Goal: Transaction & Acquisition: Purchase product/service

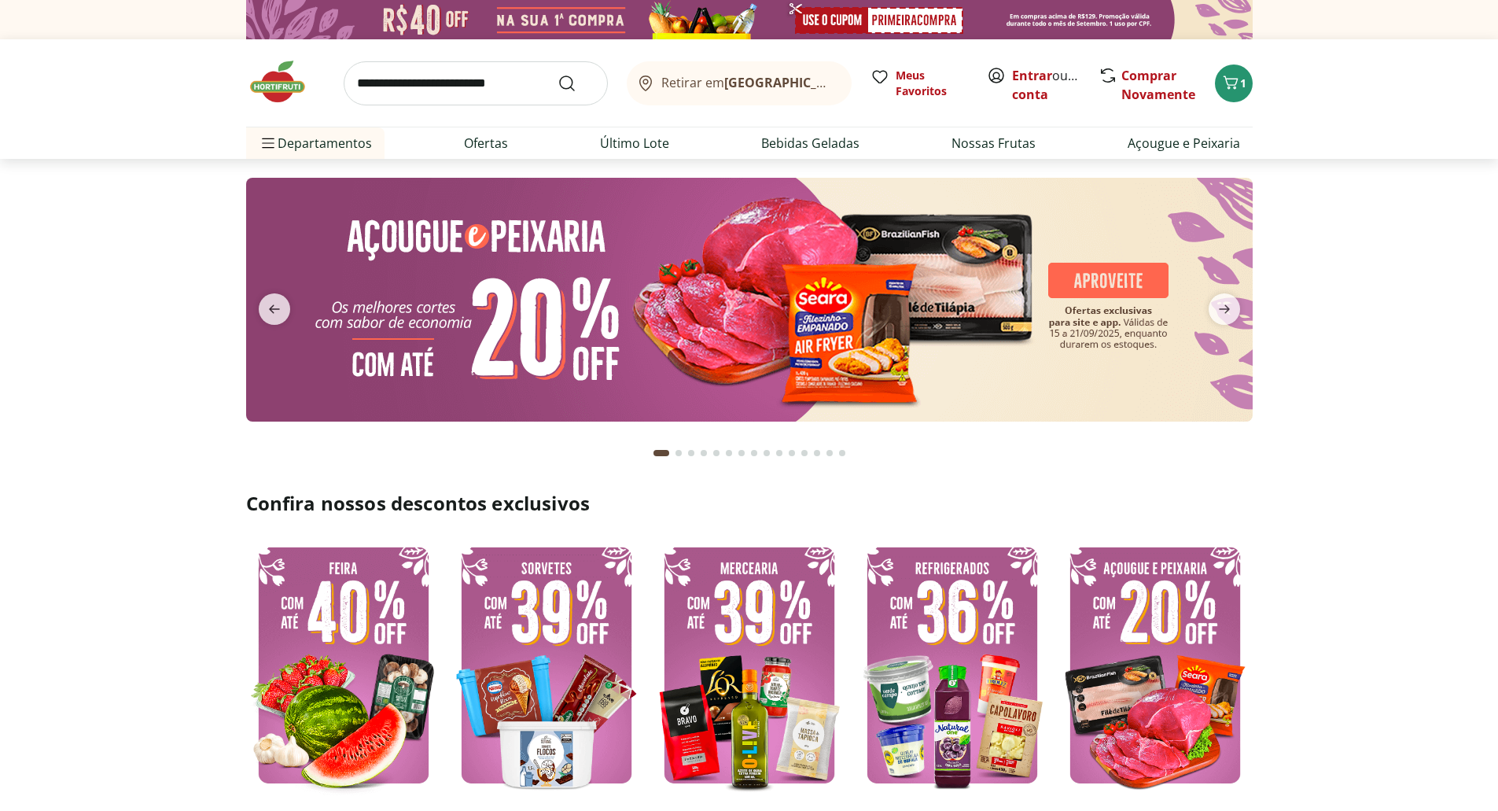
click at [351, 663] on img at bounding box center [343, 665] width 195 height 260
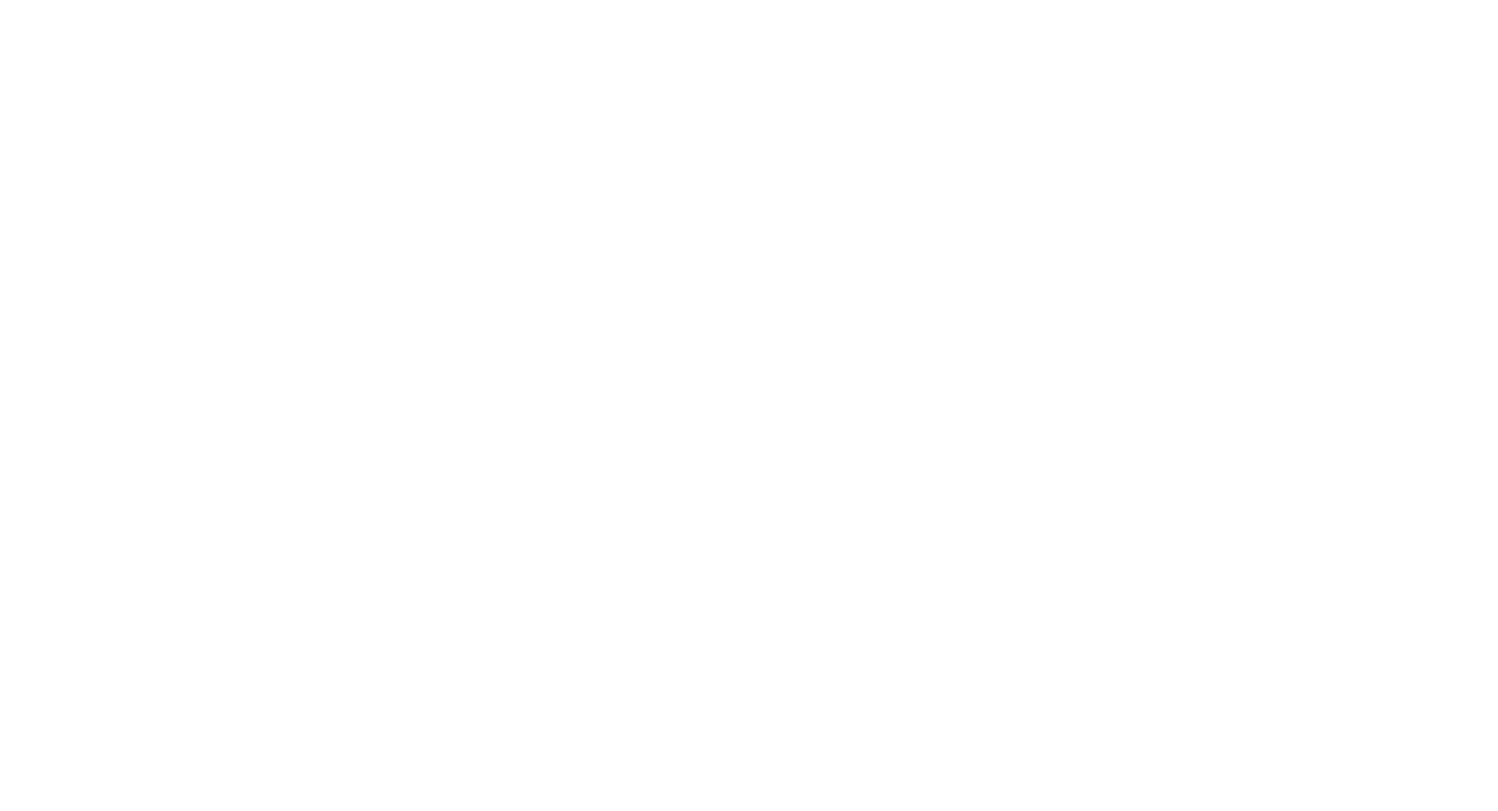
select select "**********"
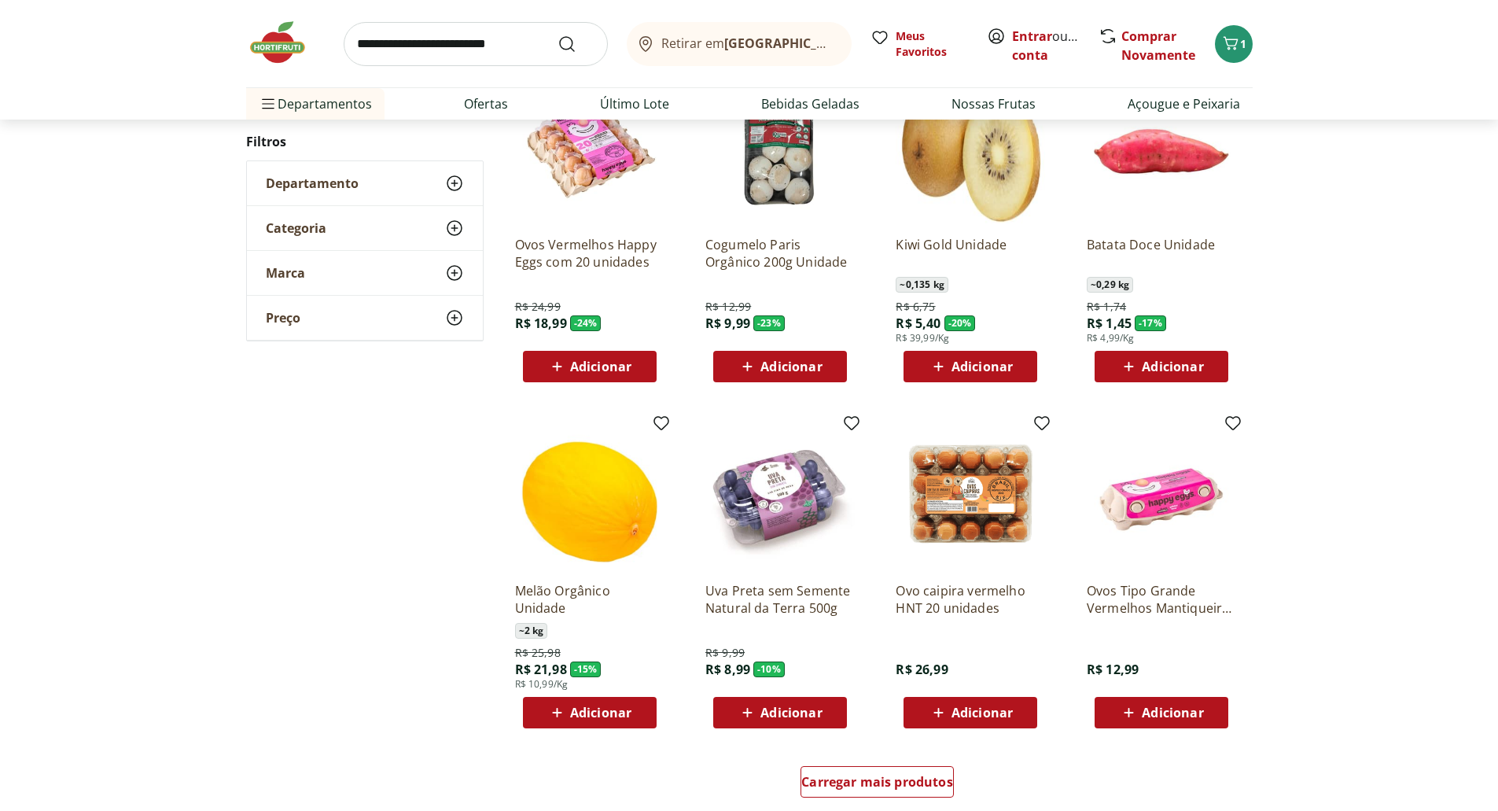
scroll to position [550, 0]
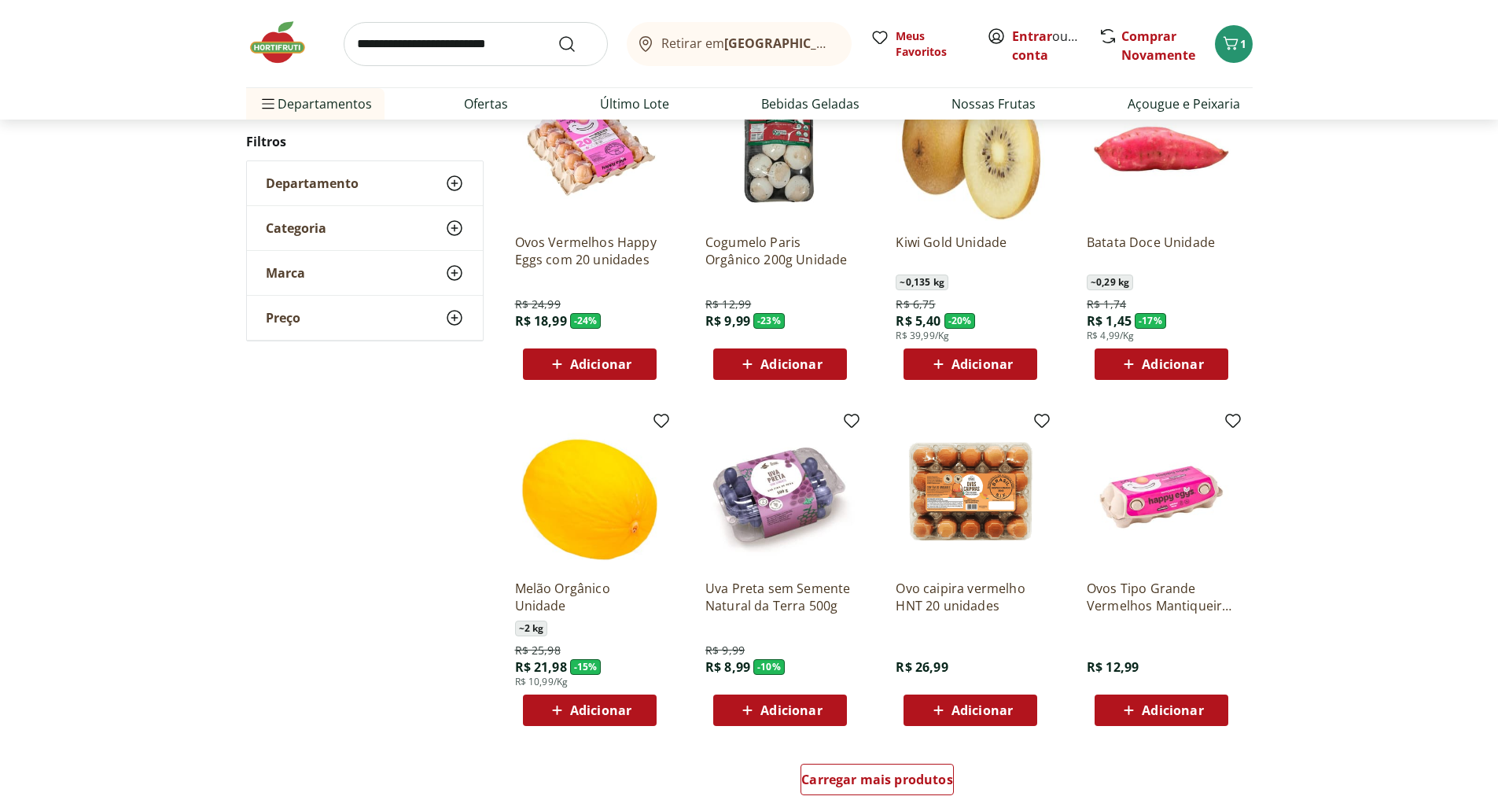
click at [1203, 704] on span "Adicionar" at bounding box center [1172, 710] width 61 height 13
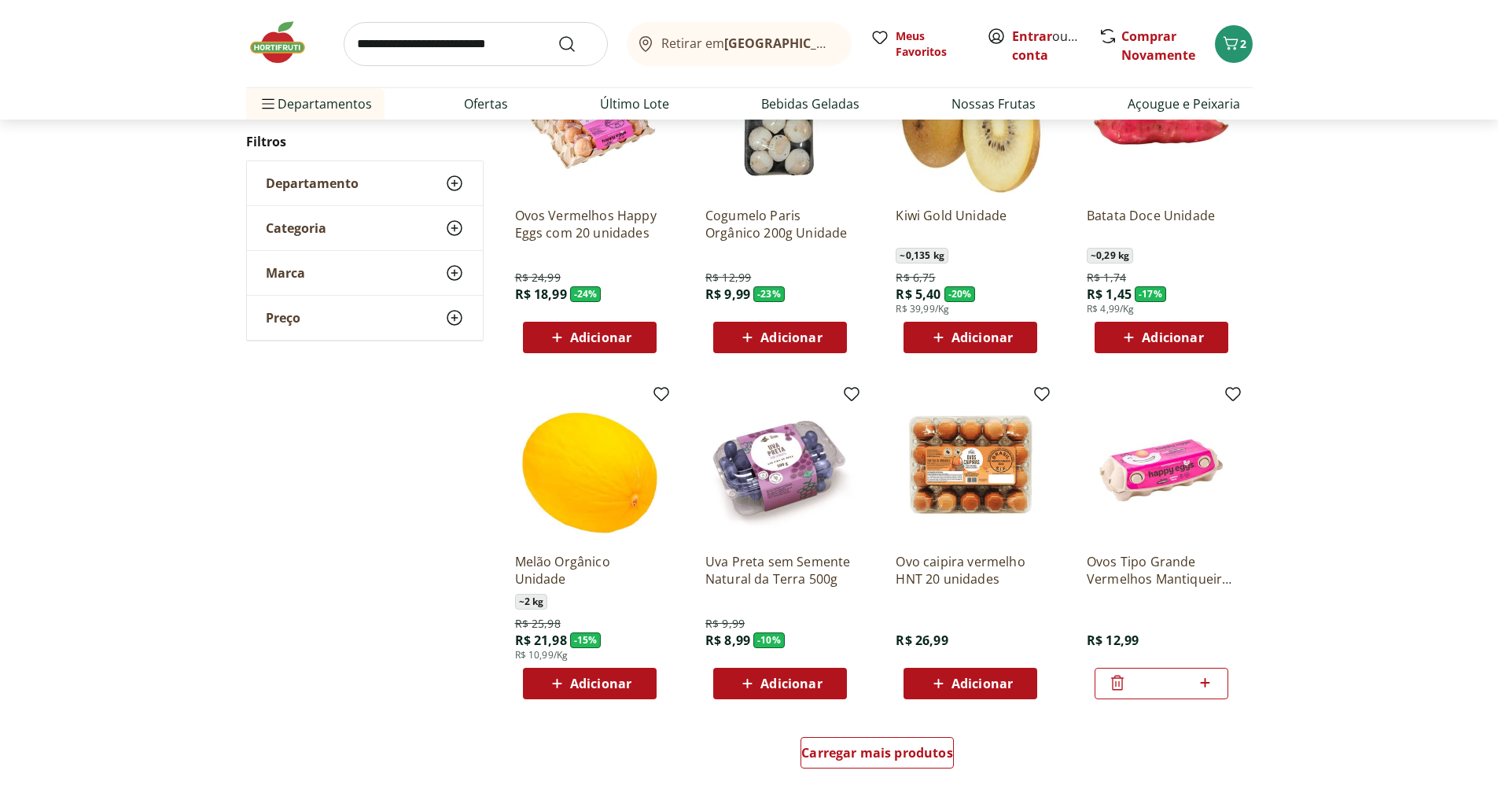
scroll to position [591, 0]
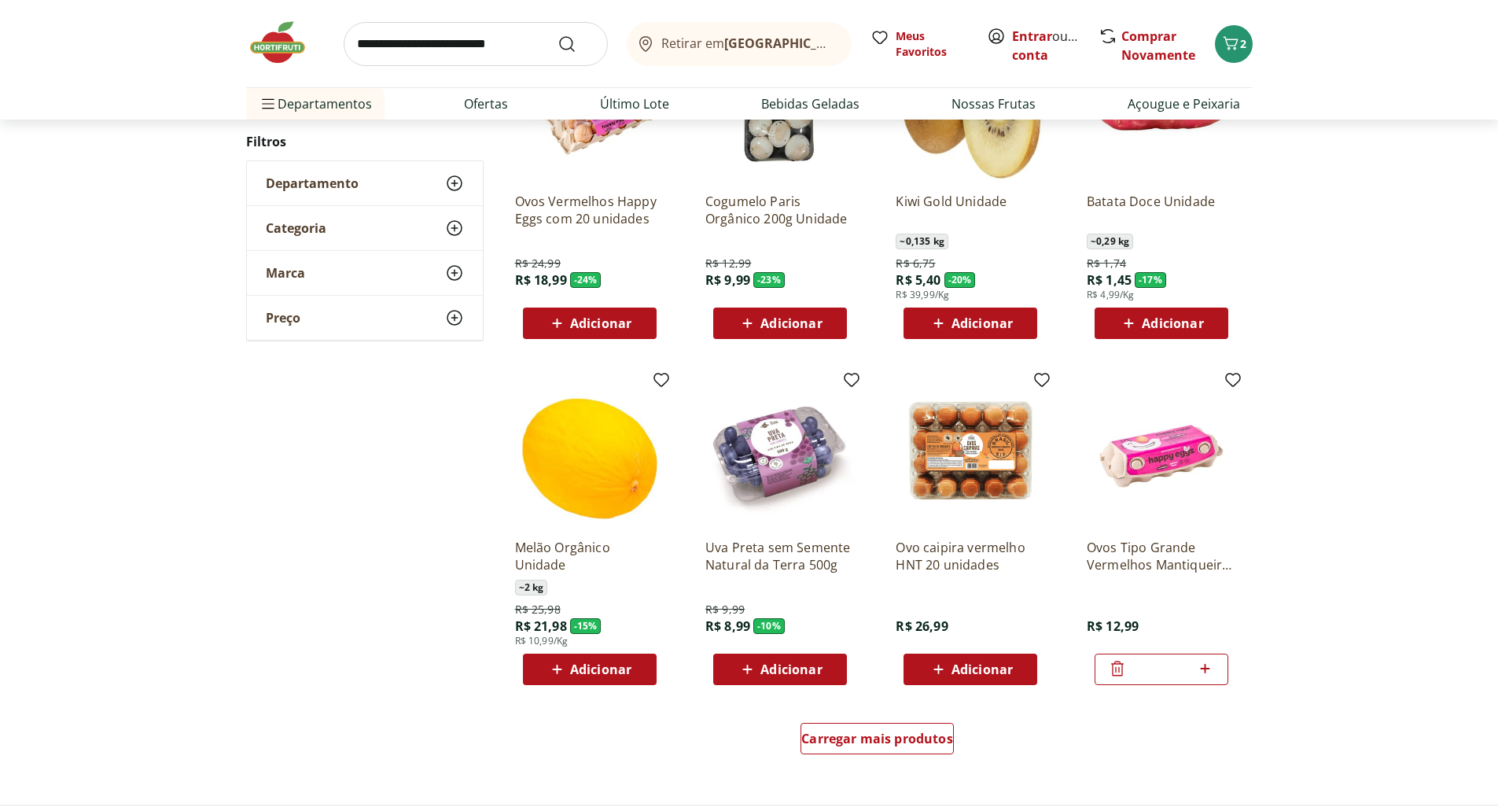
click at [980, 337] on div "Adicionar" at bounding box center [970, 323] width 109 height 28
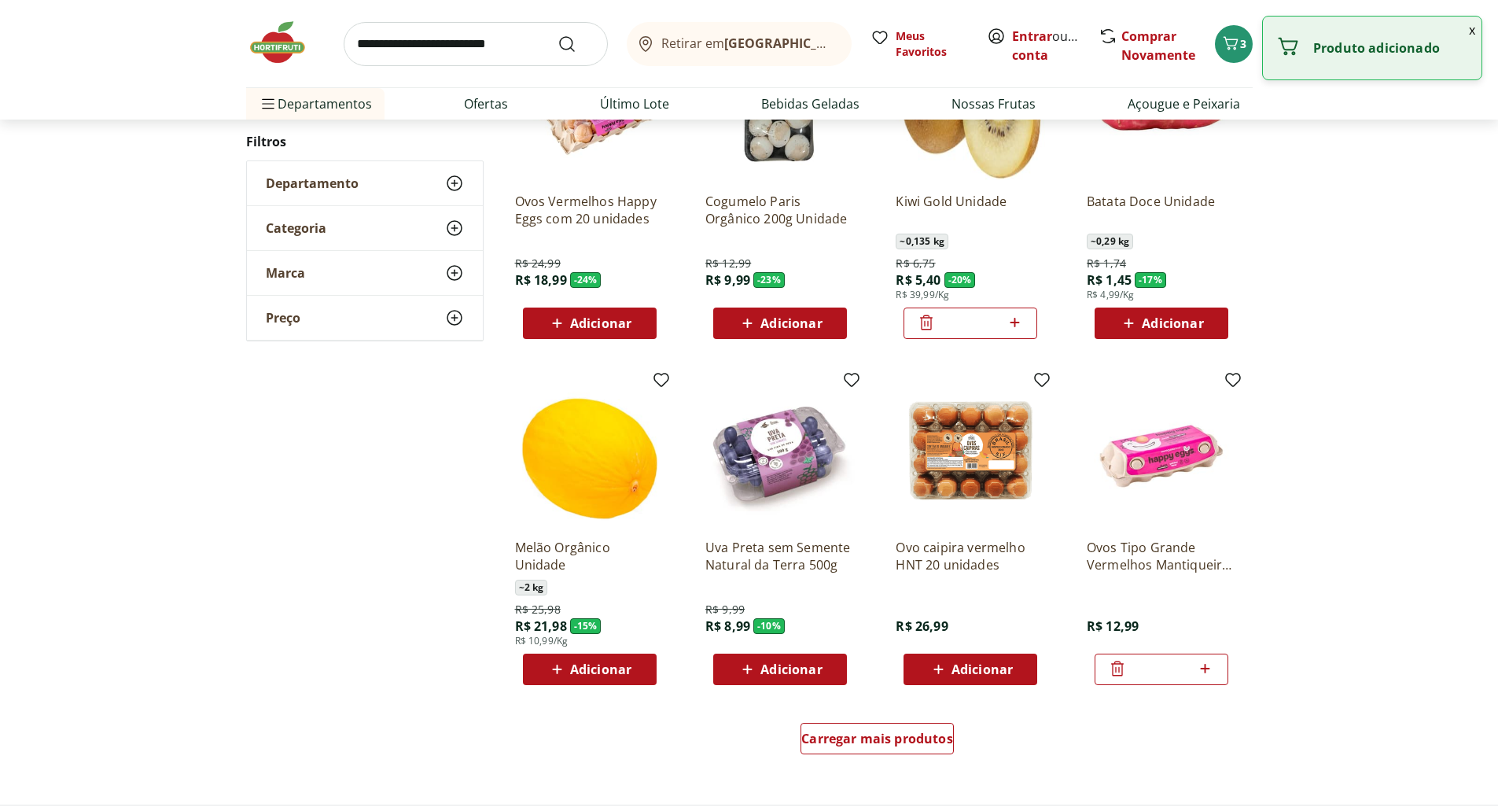
click at [1018, 322] on icon at bounding box center [1014, 322] width 9 height 9
click at [1015, 326] on icon at bounding box center [1014, 322] width 9 height 9
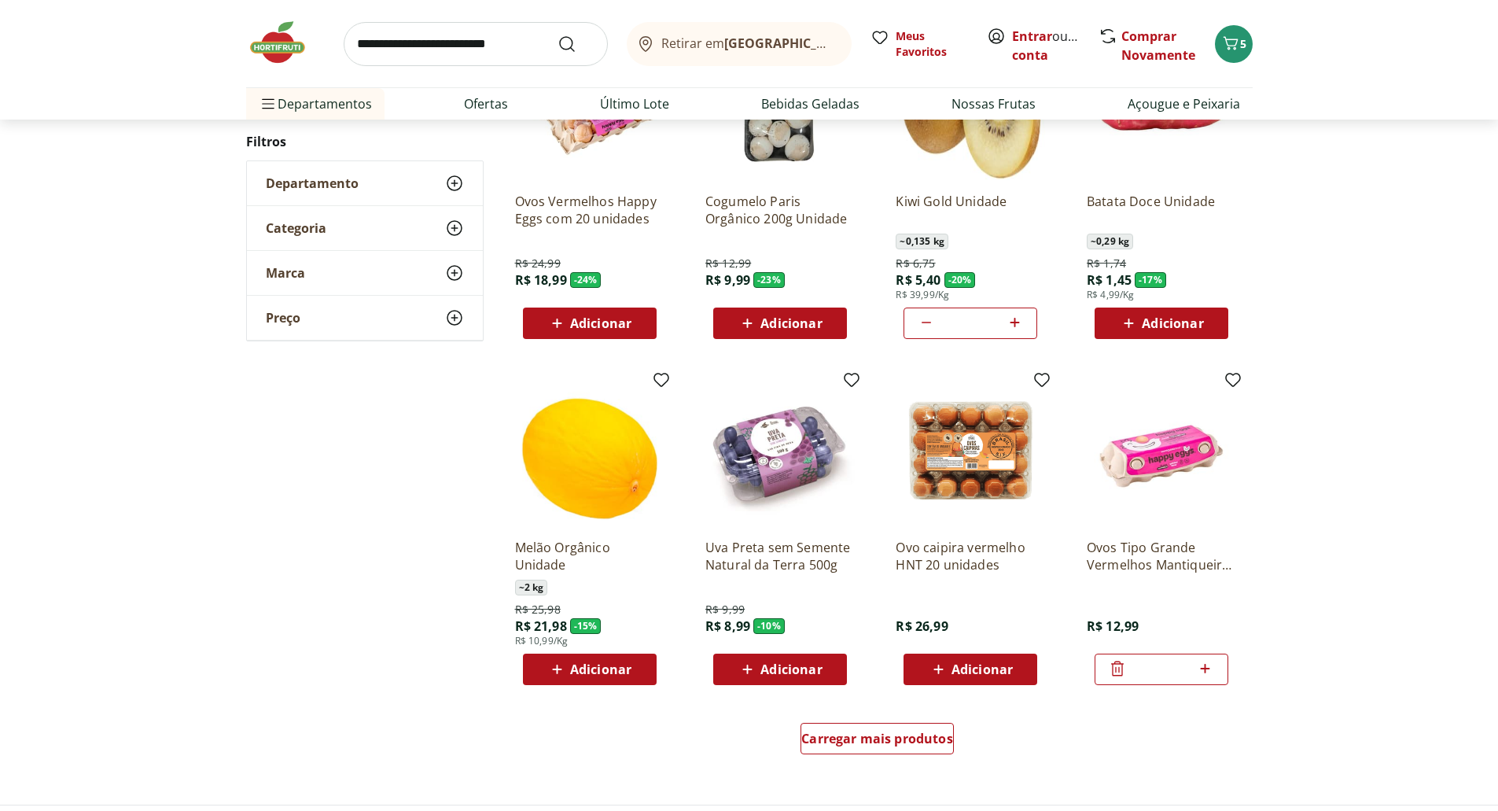
click at [1021, 326] on icon at bounding box center [1015, 322] width 20 height 19
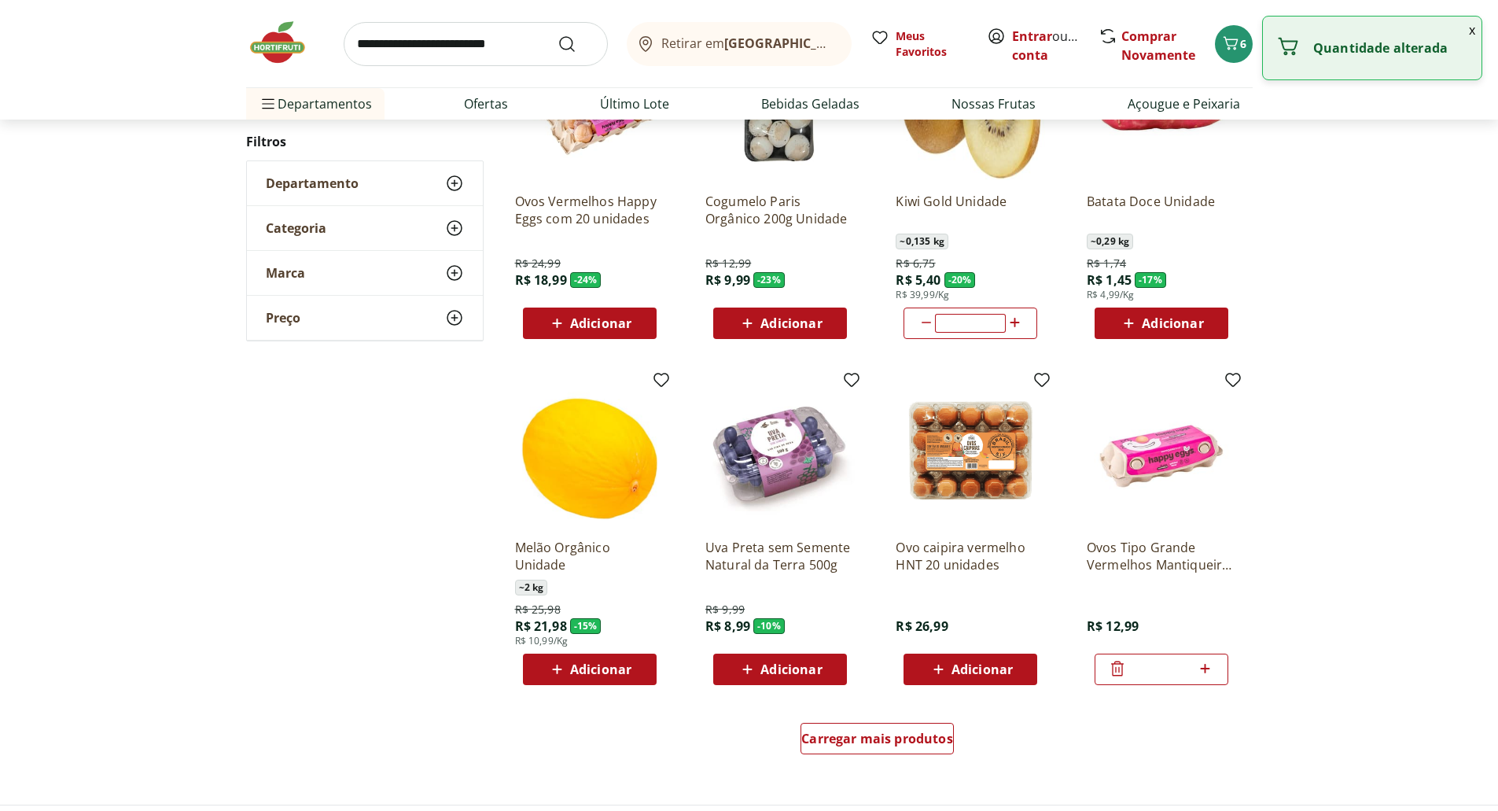
click at [1001, 324] on input "*" at bounding box center [970, 323] width 69 height 17
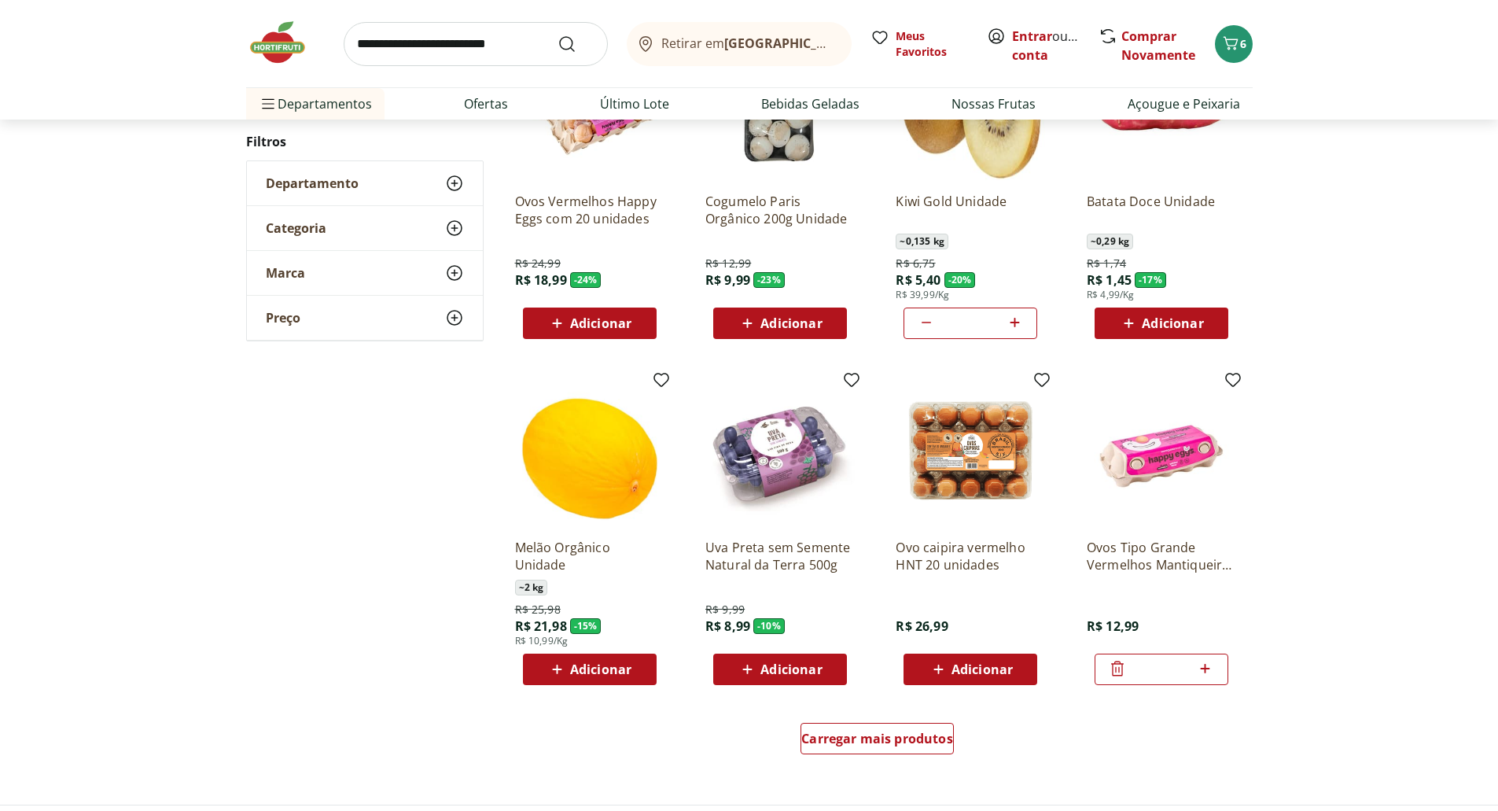
click at [1021, 320] on icon at bounding box center [1015, 322] width 20 height 19
type input "*"
click at [927, 745] on span "Carregar mais produtos" at bounding box center [877, 738] width 152 height 13
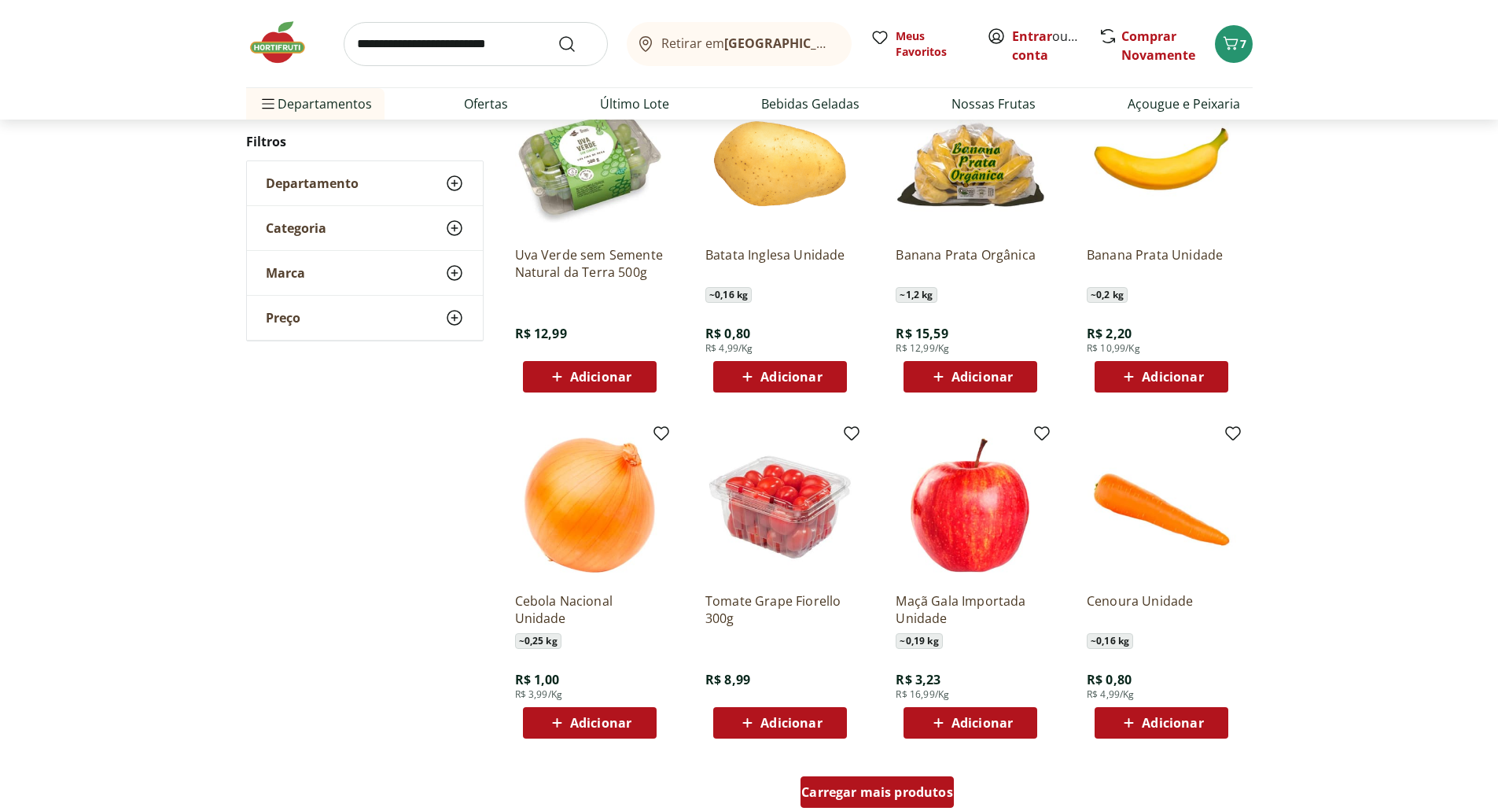
scroll to position [621, 0]
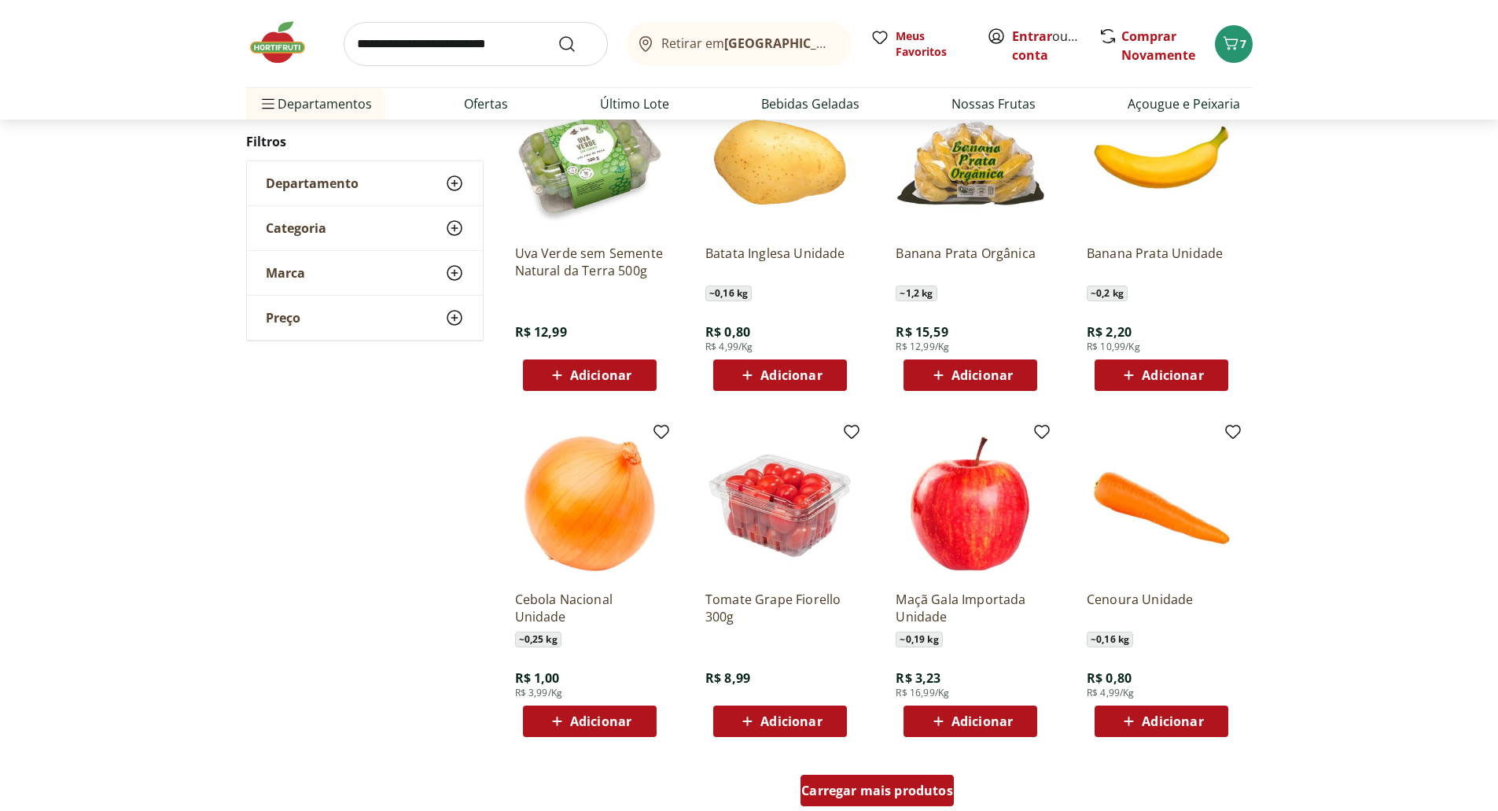
click at [782, 723] on span "Adicionar" at bounding box center [790, 721] width 61 height 13
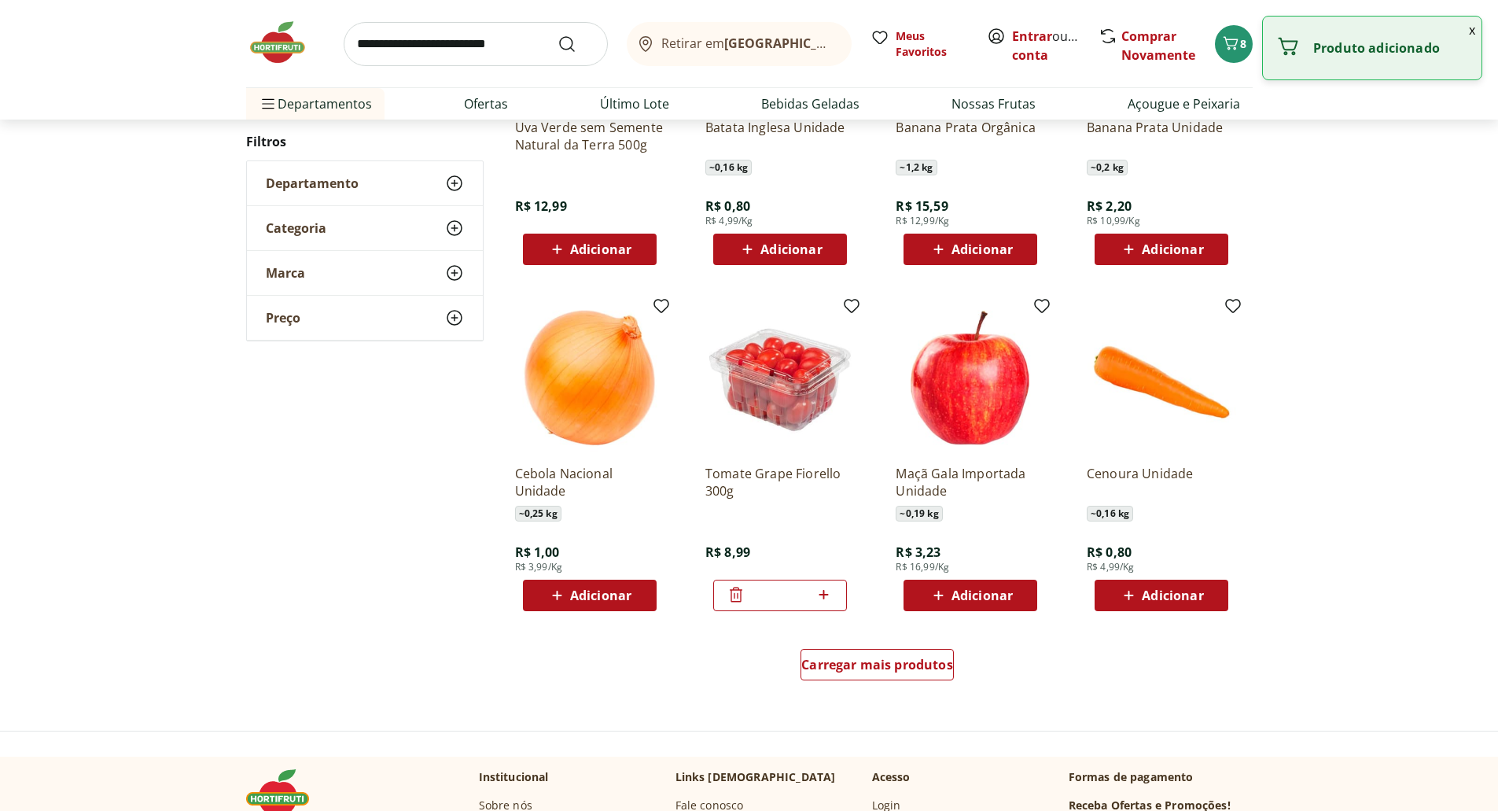
scroll to position [749, 0]
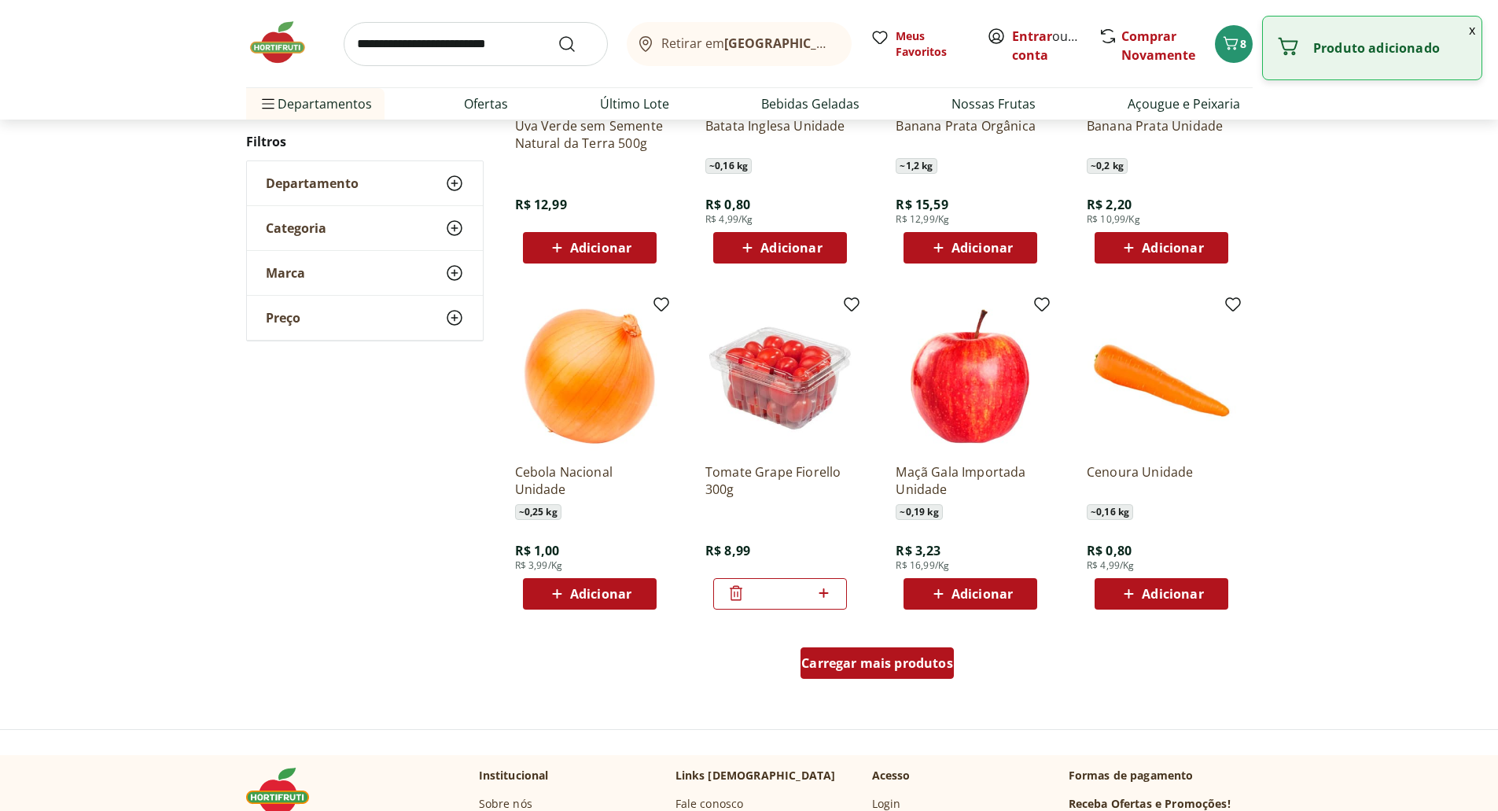
click at [943, 666] on span "Carregar mais produtos" at bounding box center [877, 663] width 152 height 13
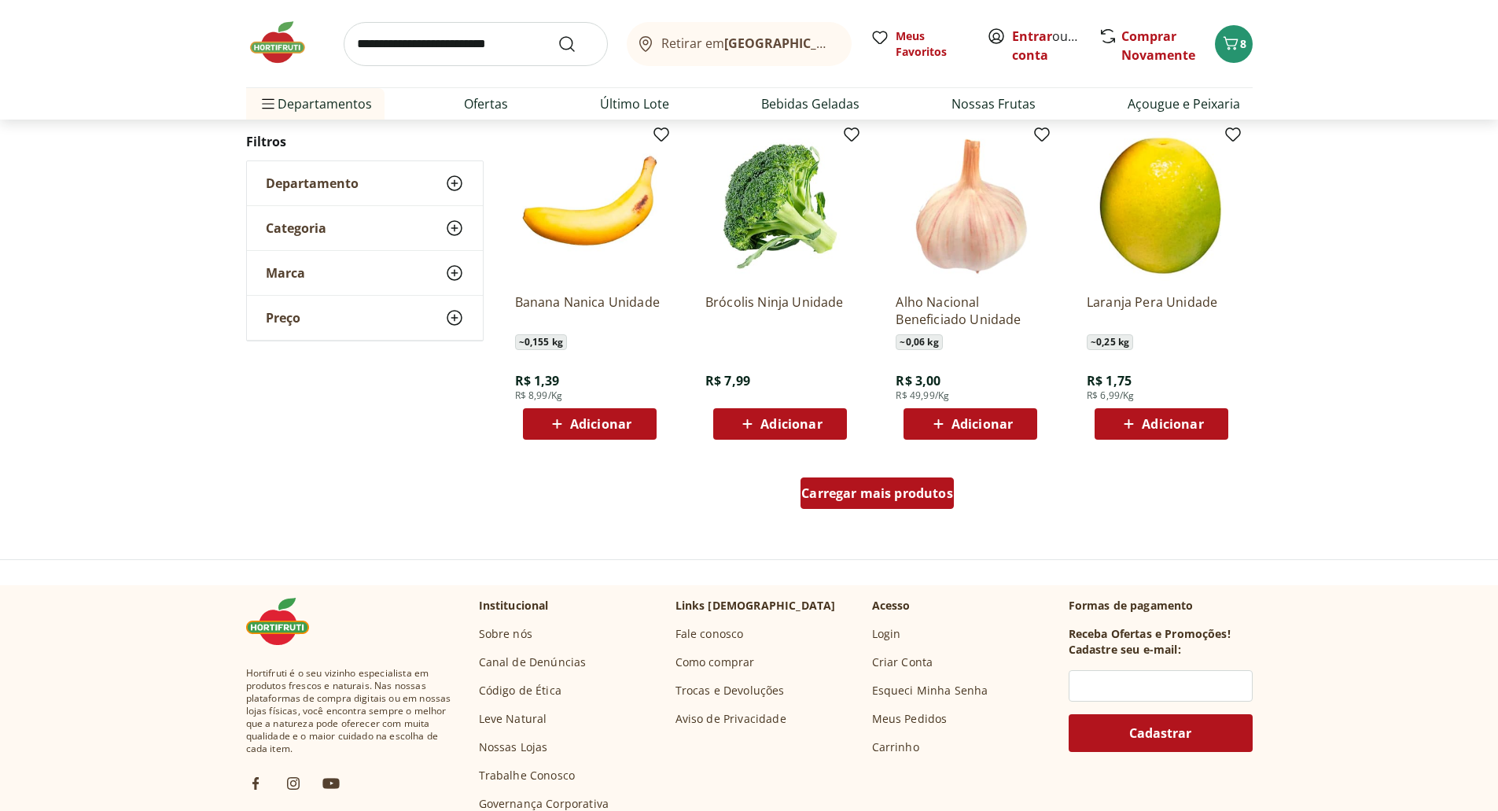
scroll to position [922, 0]
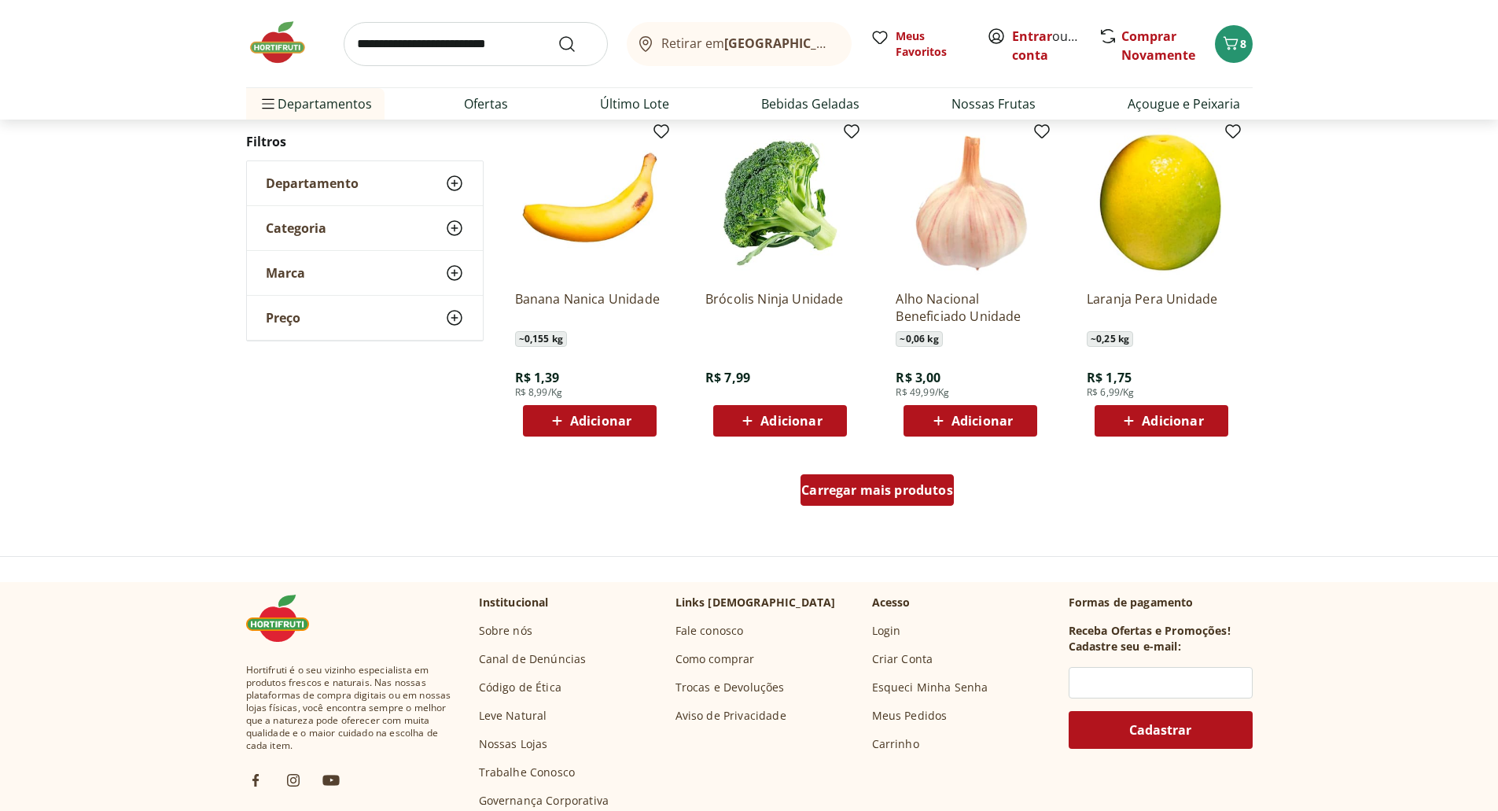
click at [922, 494] on span "Carregar mais produtos" at bounding box center [877, 490] width 152 height 13
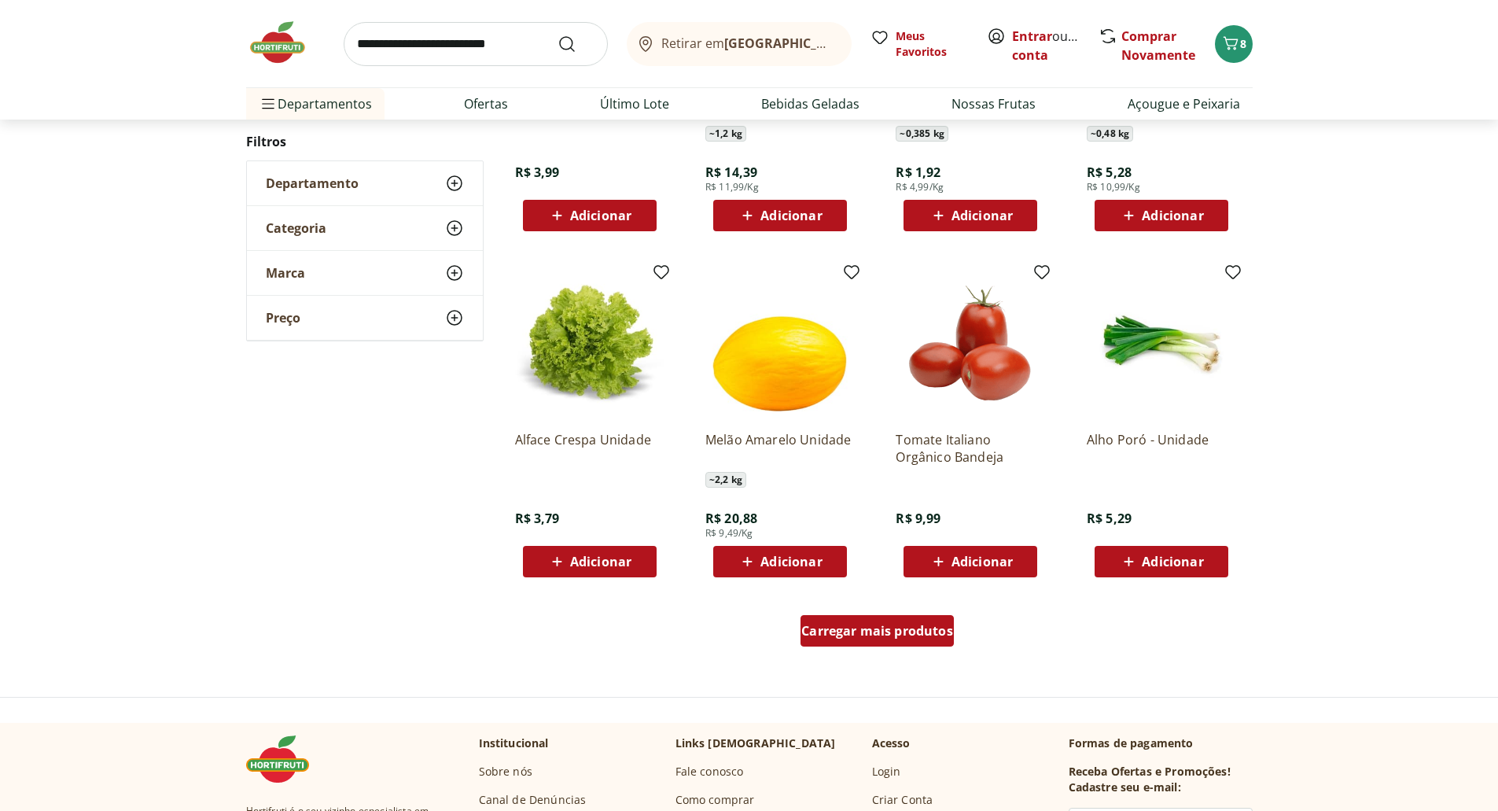
scroll to position [794, 0]
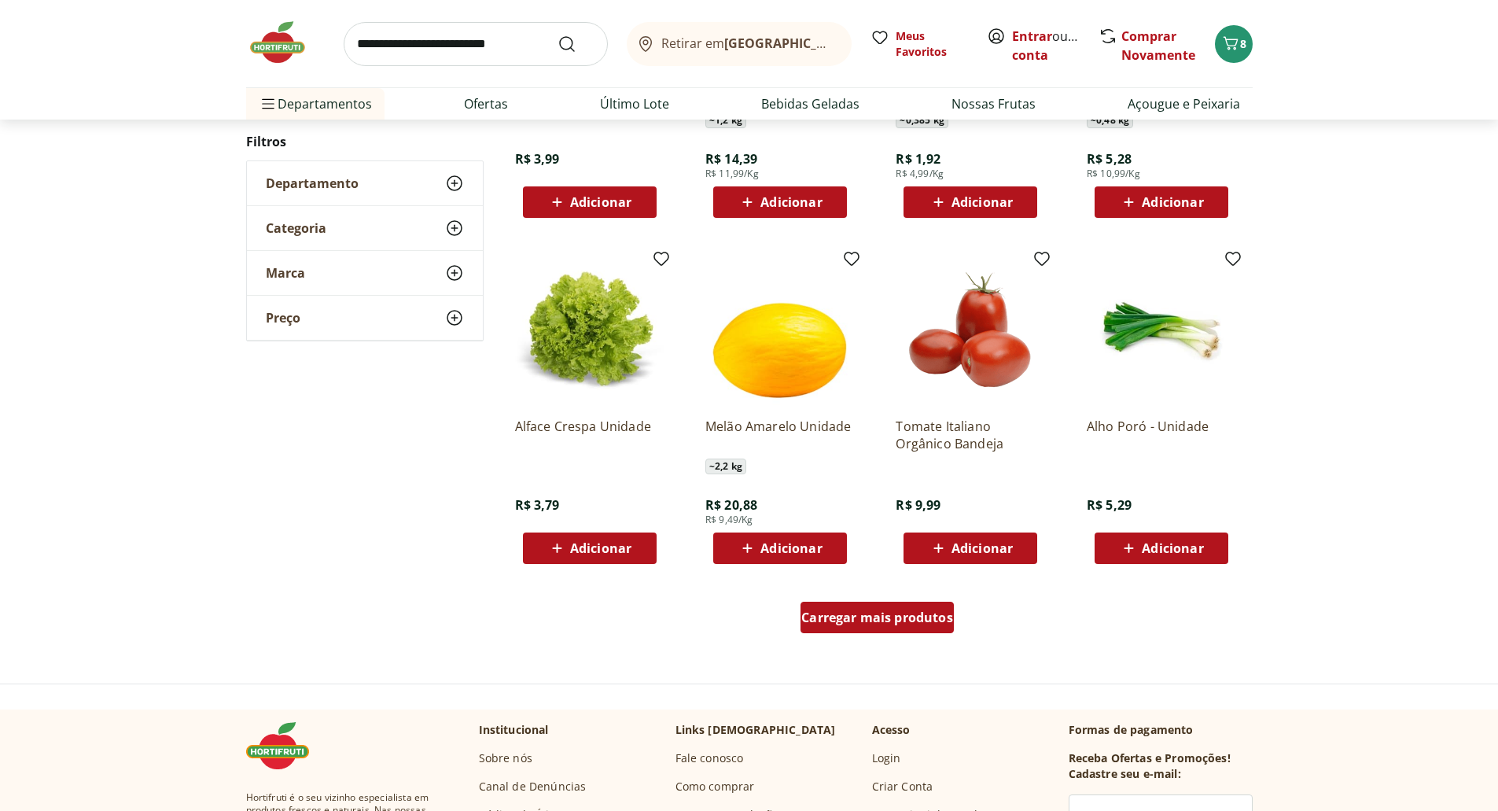
click at [915, 626] on div "Carregar mais produtos" at bounding box center [877, 617] width 153 height 31
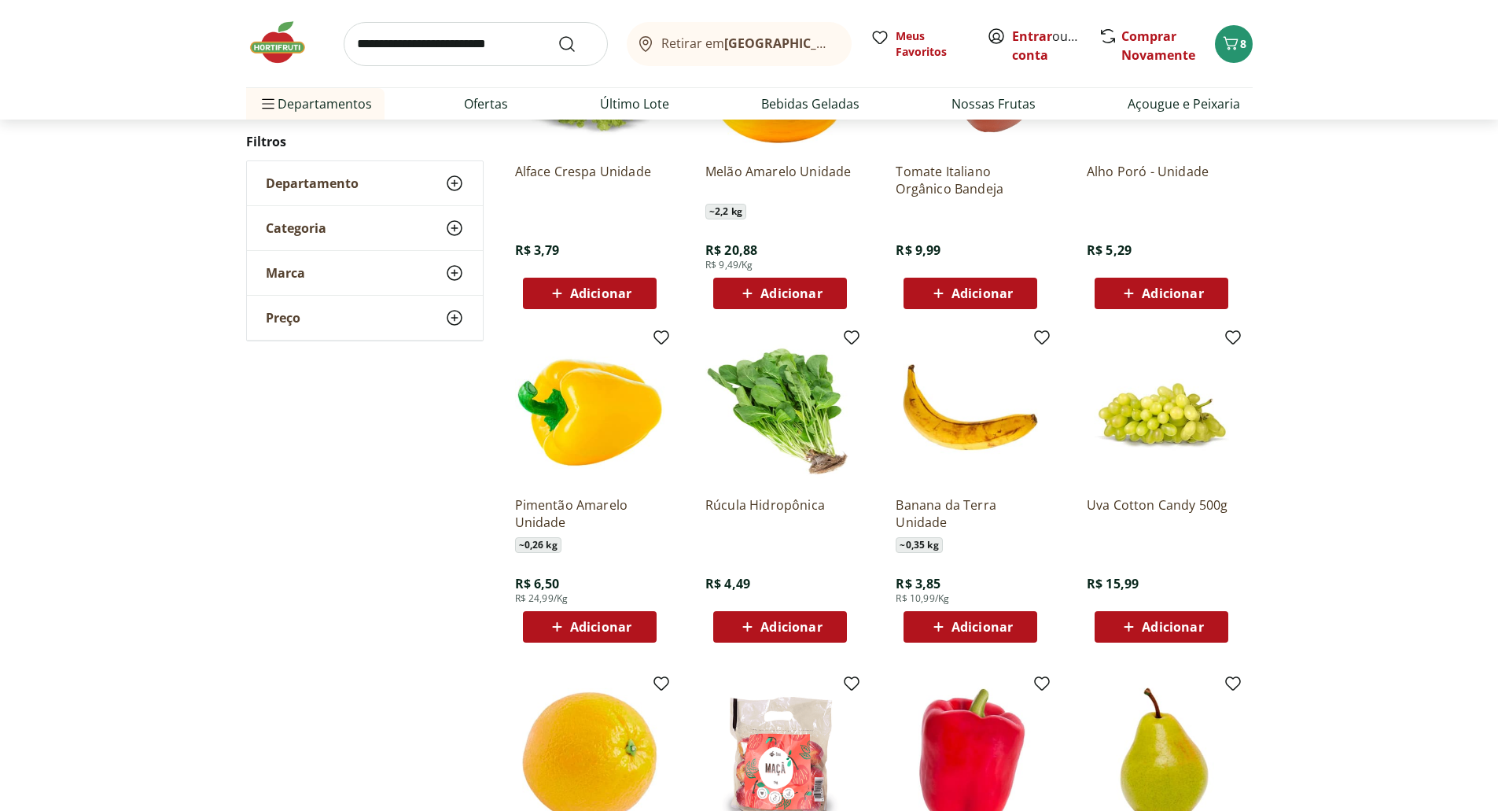
scroll to position [1056, 0]
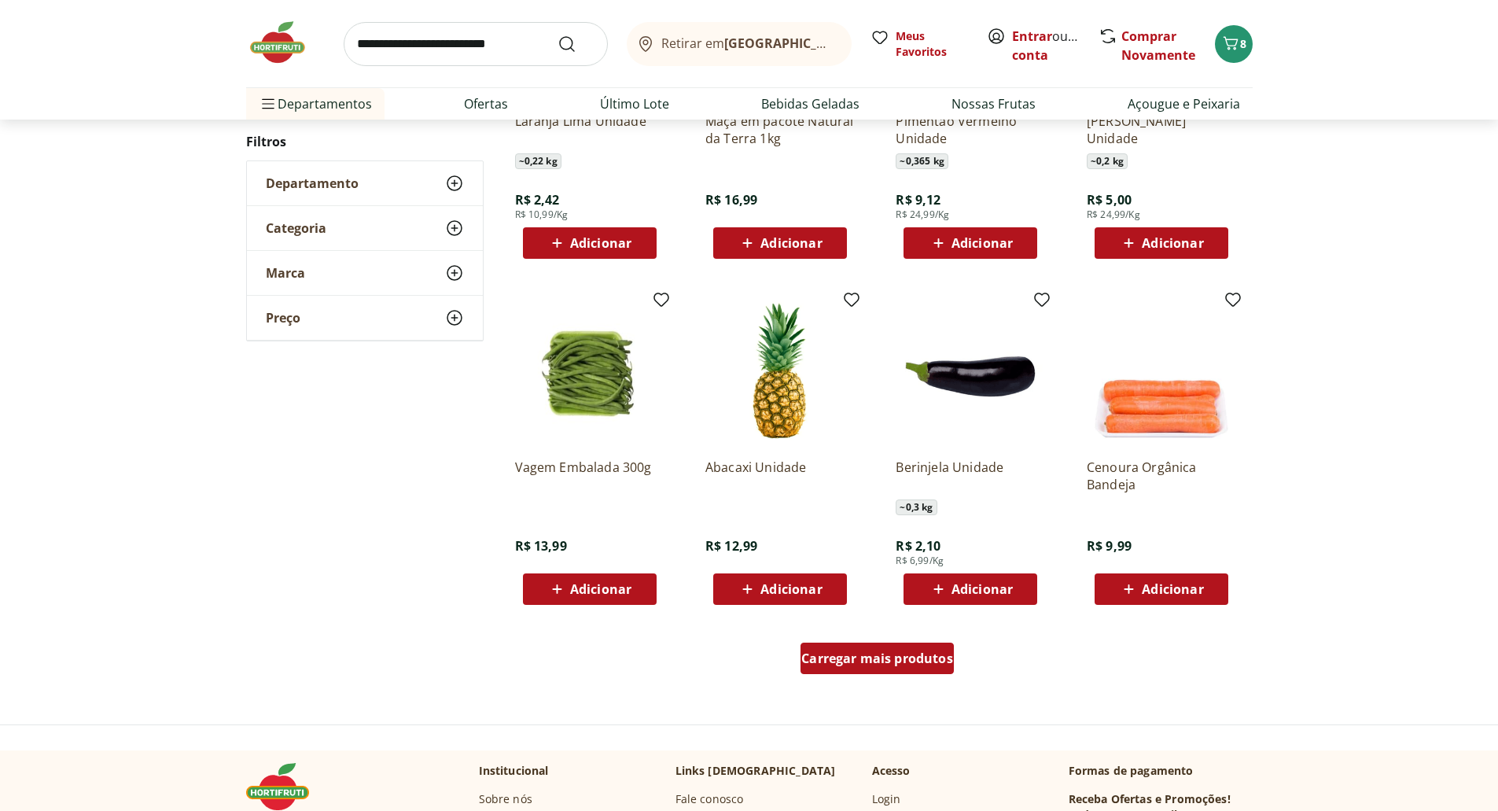
scroll to position [753, 0]
click at [918, 656] on span "Carregar mais produtos" at bounding box center [877, 659] width 152 height 13
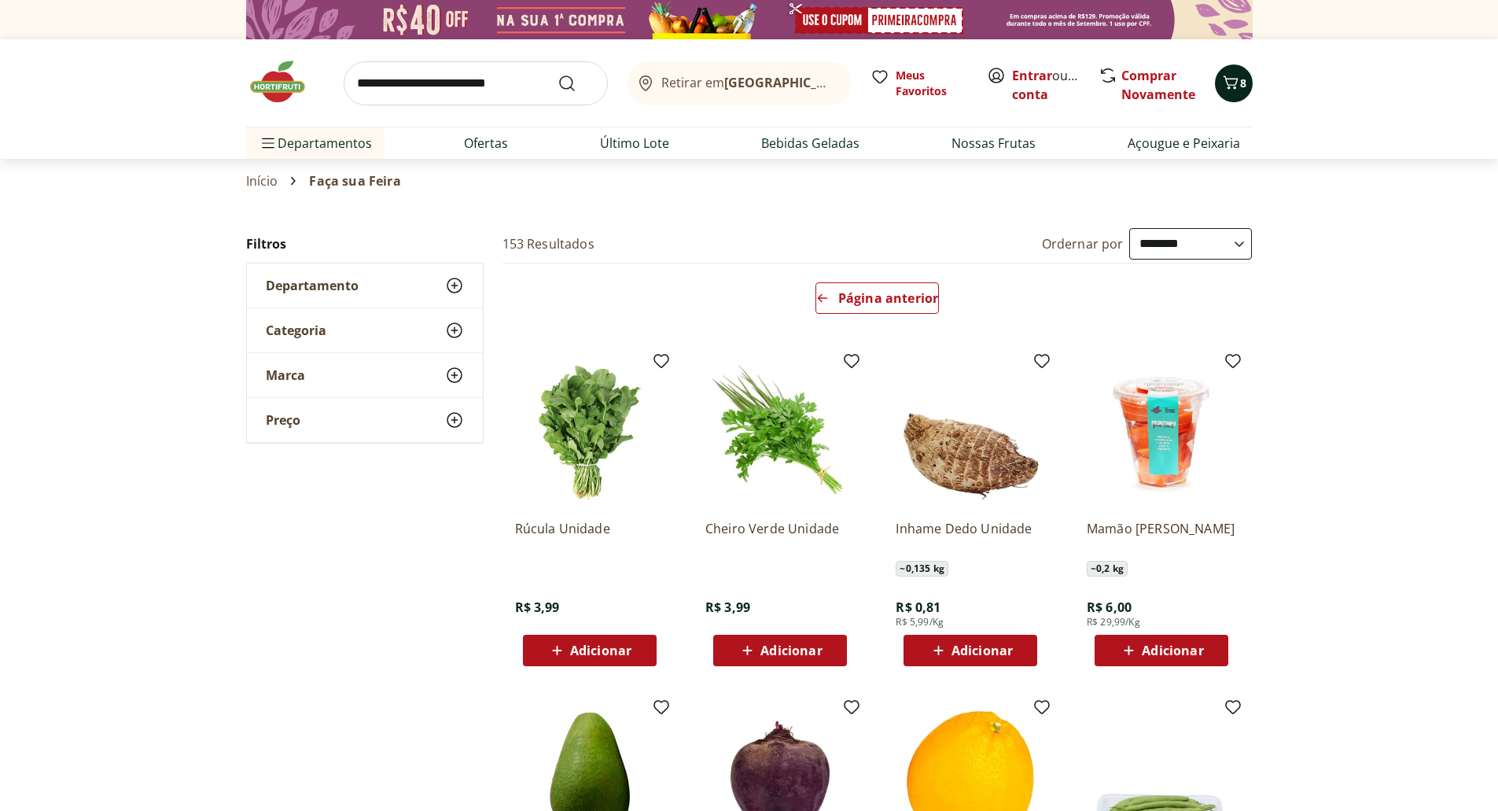
click at [1241, 85] on span "8" at bounding box center [1243, 82] width 6 height 15
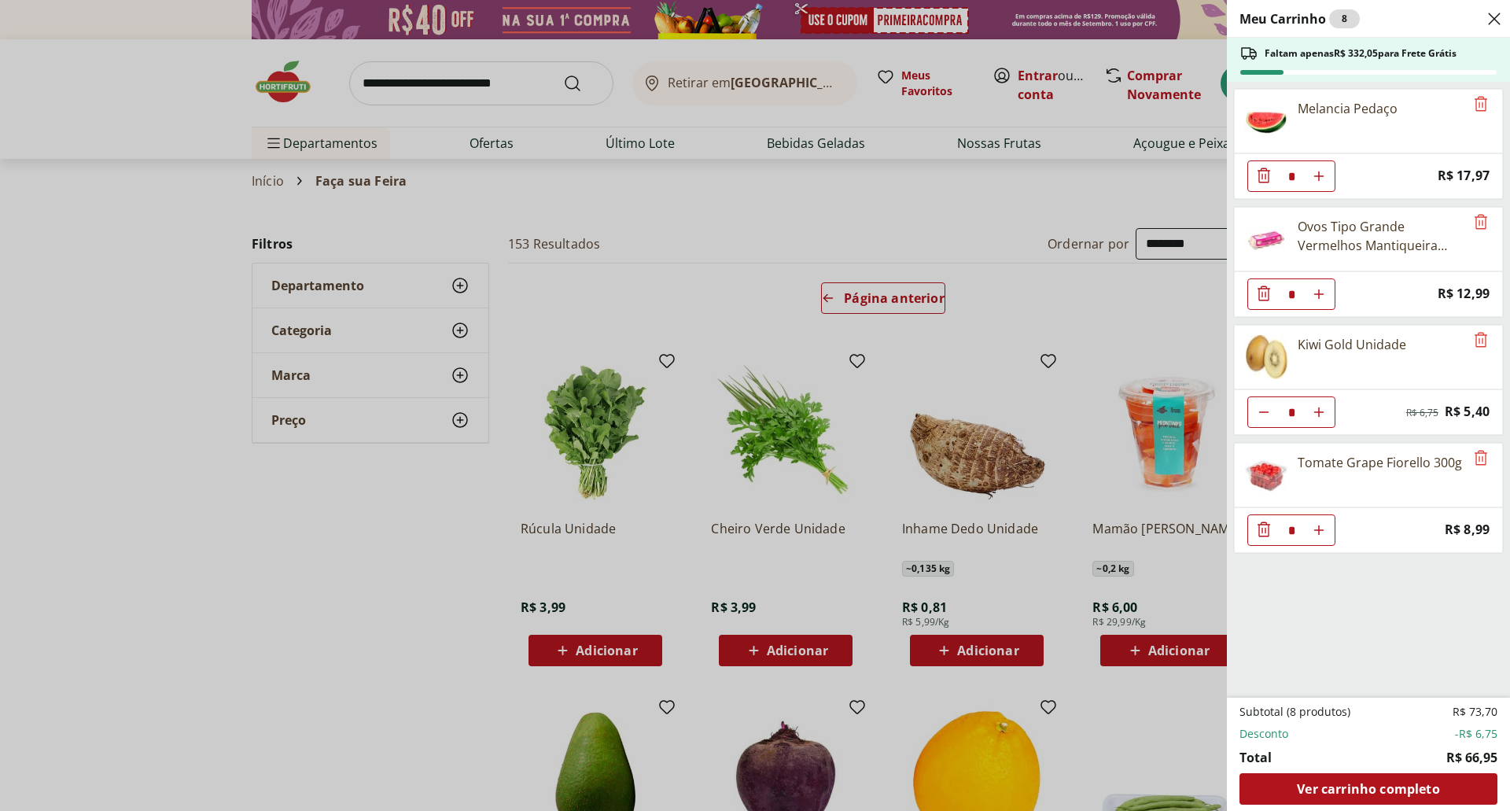
click at [824, 239] on div "Meu Carrinho 8 Faltam apenas R$ 332,05 para Frete Grátis Melancia Pedaço * Pric…" at bounding box center [755, 405] width 1510 height 811
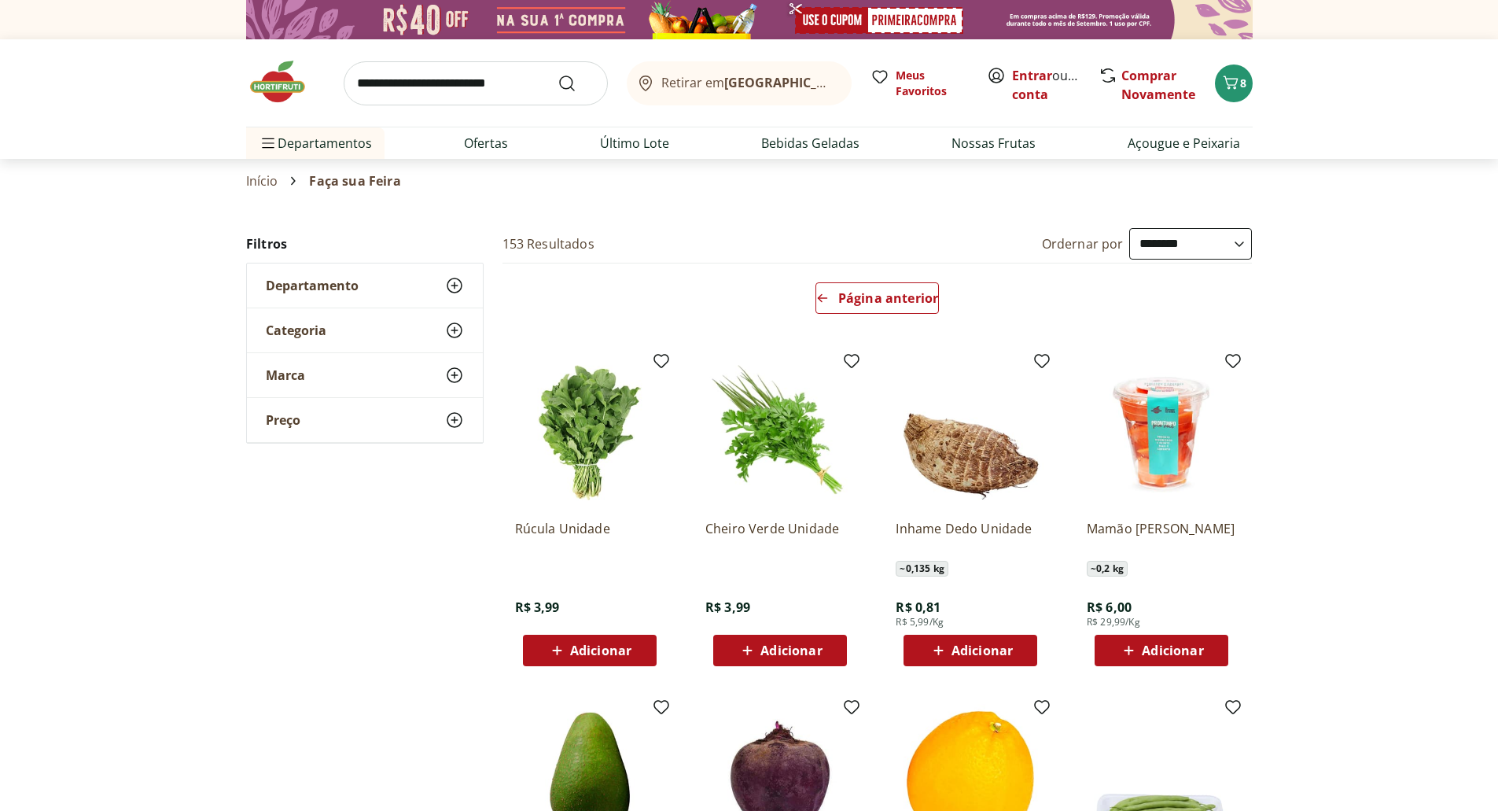
click at [502, 81] on input "search" at bounding box center [476, 83] width 264 height 44
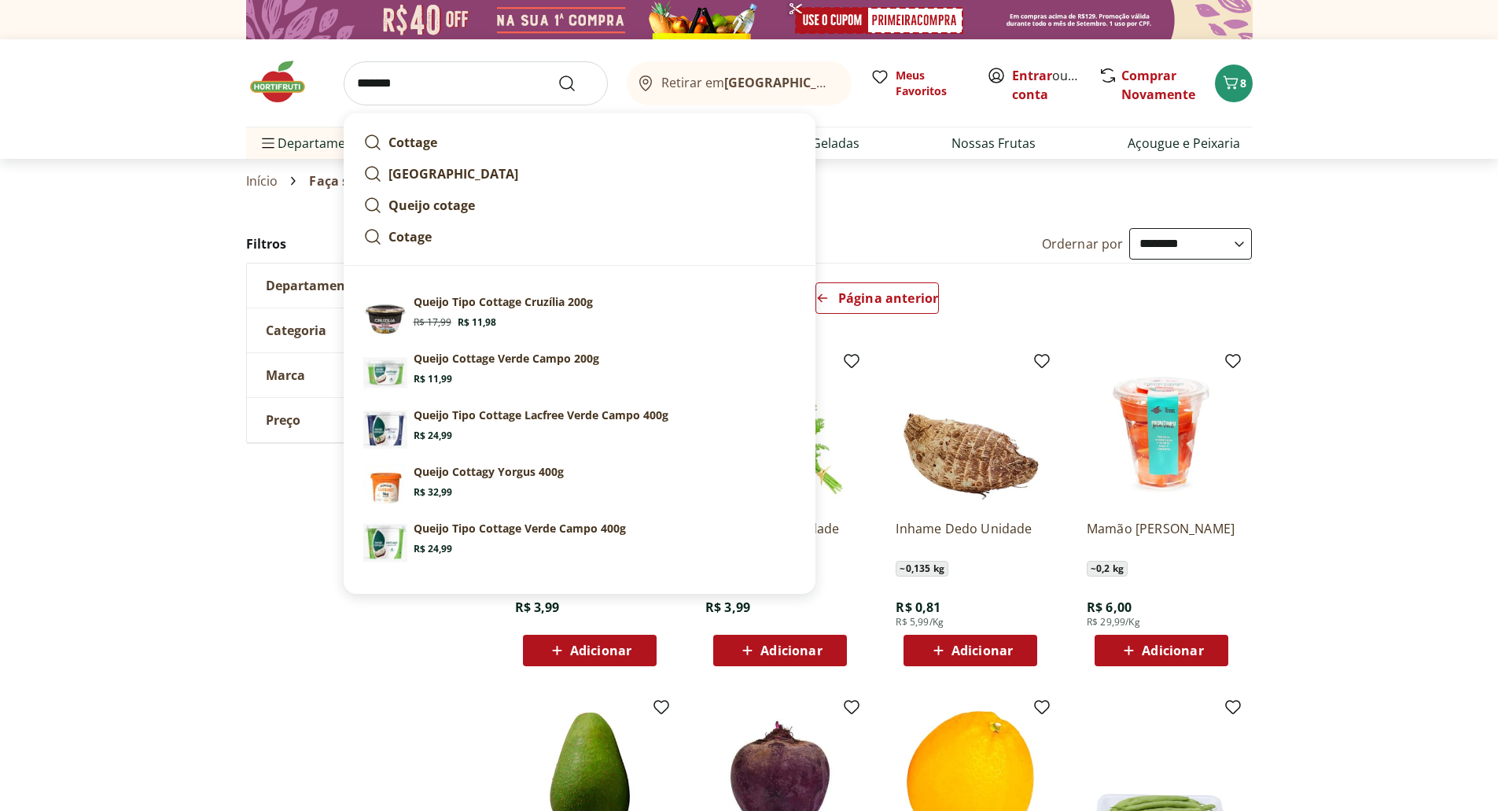
type input "*******"
click at [558, 74] on button "Submit Search" at bounding box center [577, 83] width 38 height 19
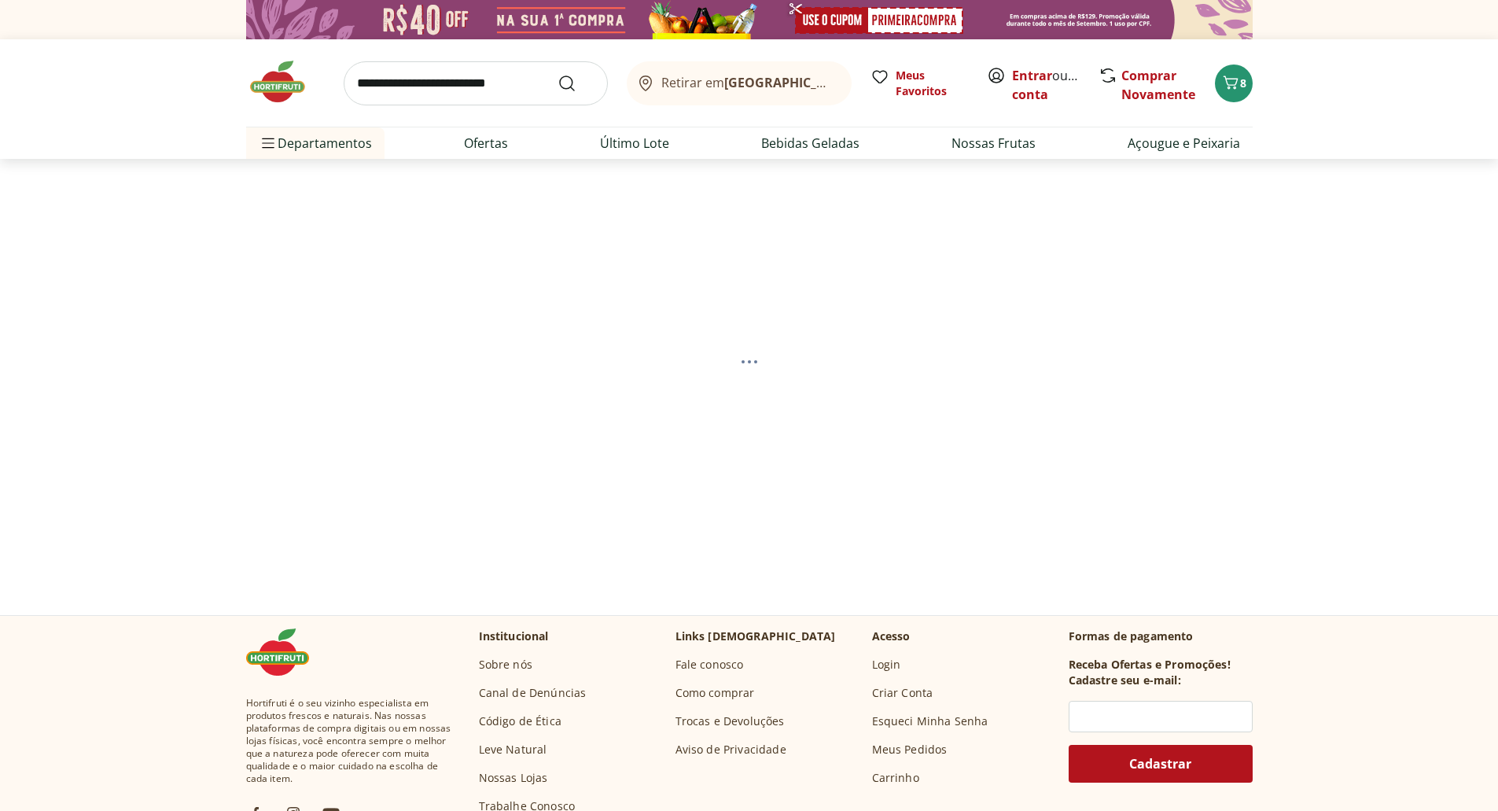
select select "**********"
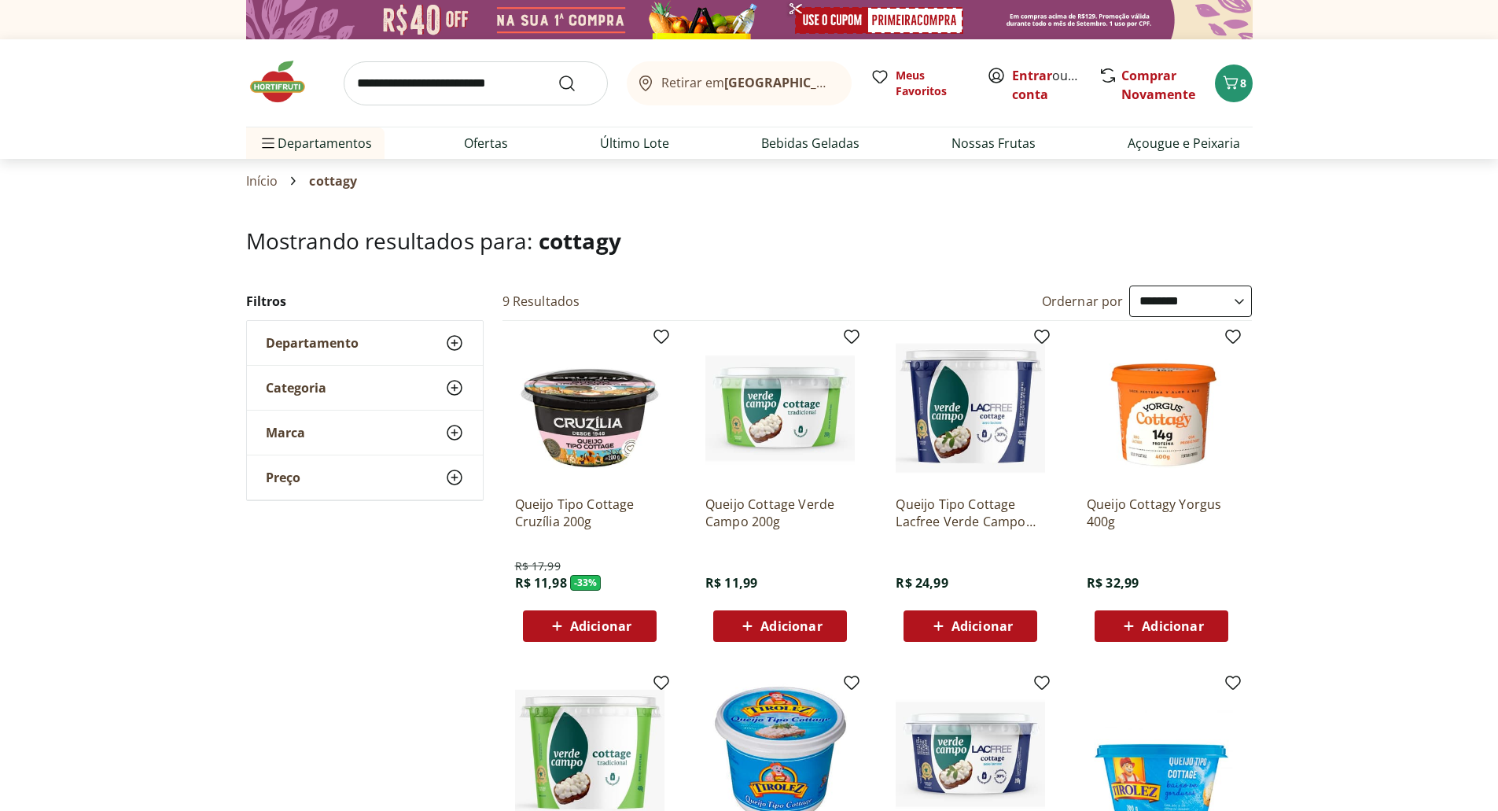
click at [1191, 620] on span "Adicionar" at bounding box center [1172, 626] width 61 height 13
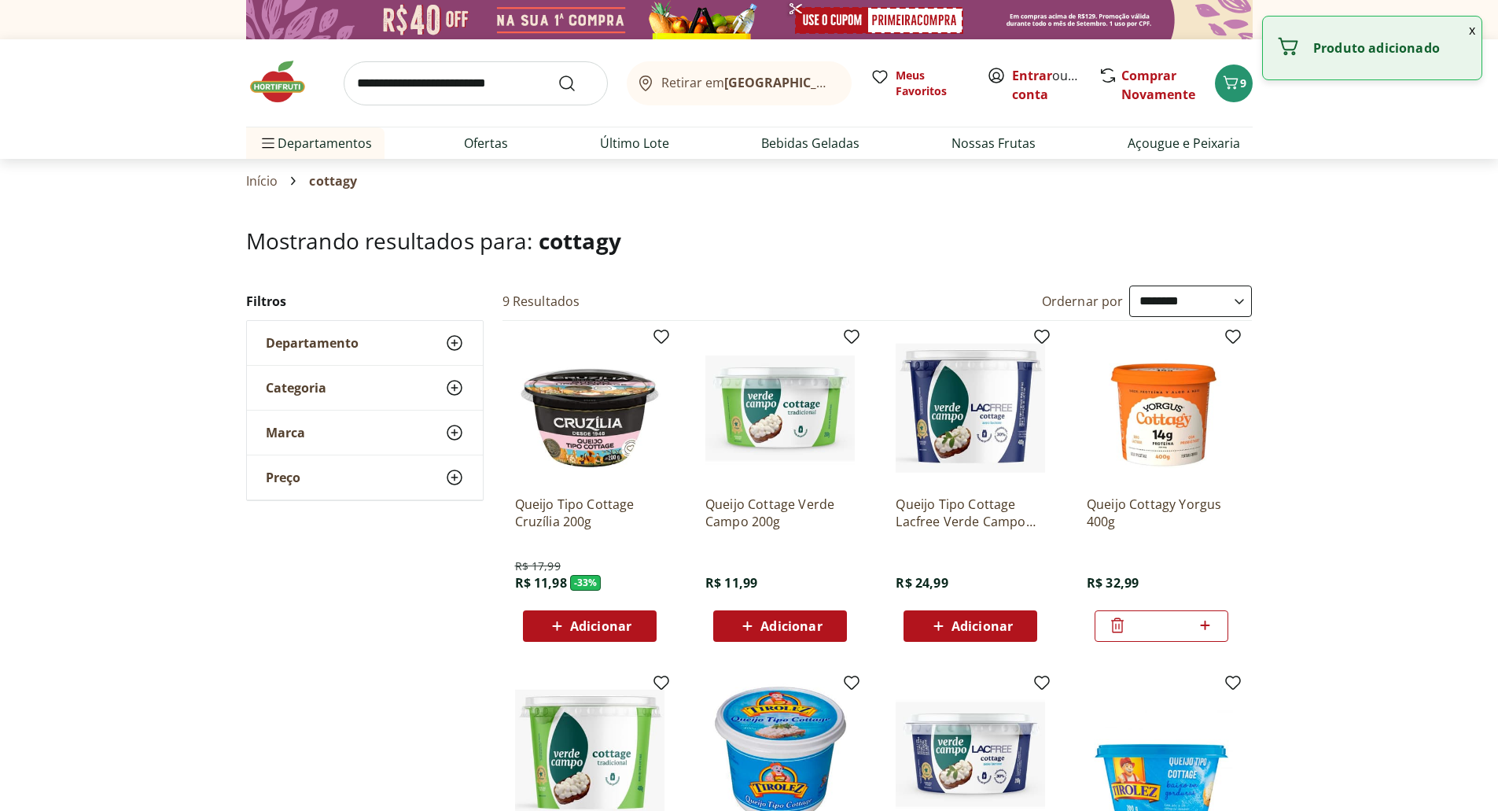
click at [1208, 618] on icon at bounding box center [1205, 625] width 20 height 19
type input "*"
